Goal: Information Seeking & Learning: Learn about a topic

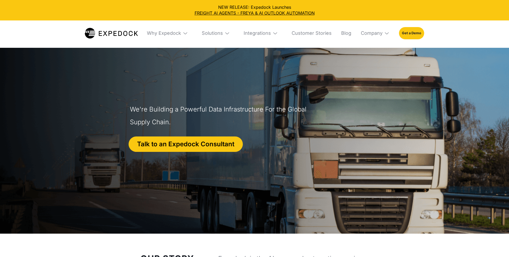
click at [111, 31] on img at bounding box center [111, 33] width 53 height 11
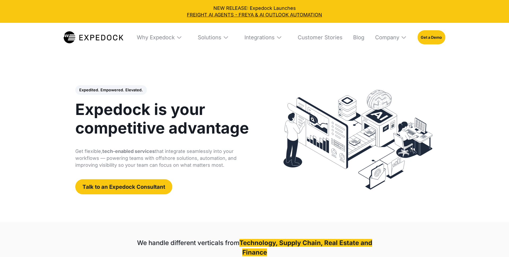
select select
